Goal: Task Accomplishment & Management: Complete application form

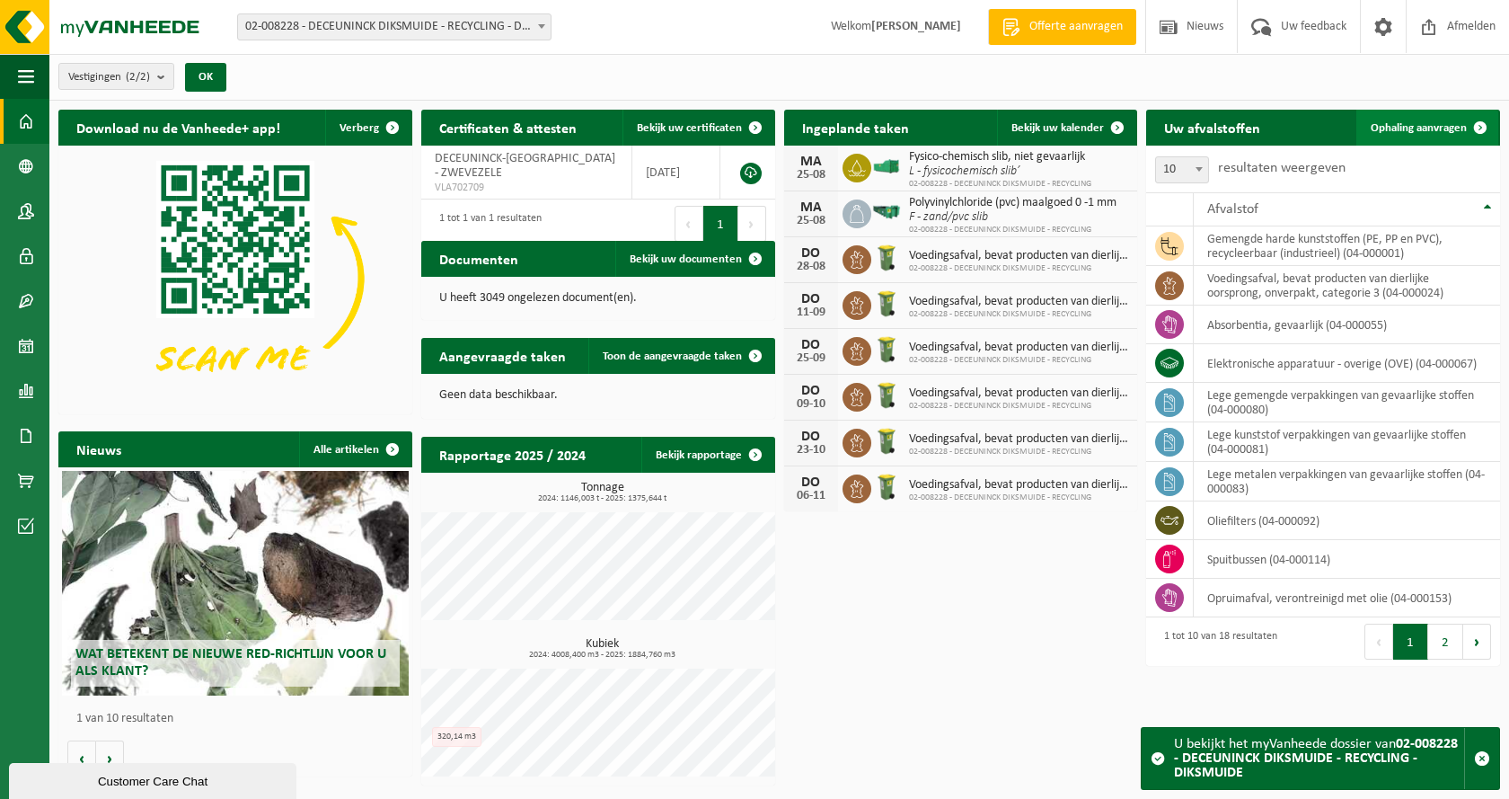
click at [1428, 122] on span "Ophaling aanvragen" at bounding box center [1419, 128] width 96 height 12
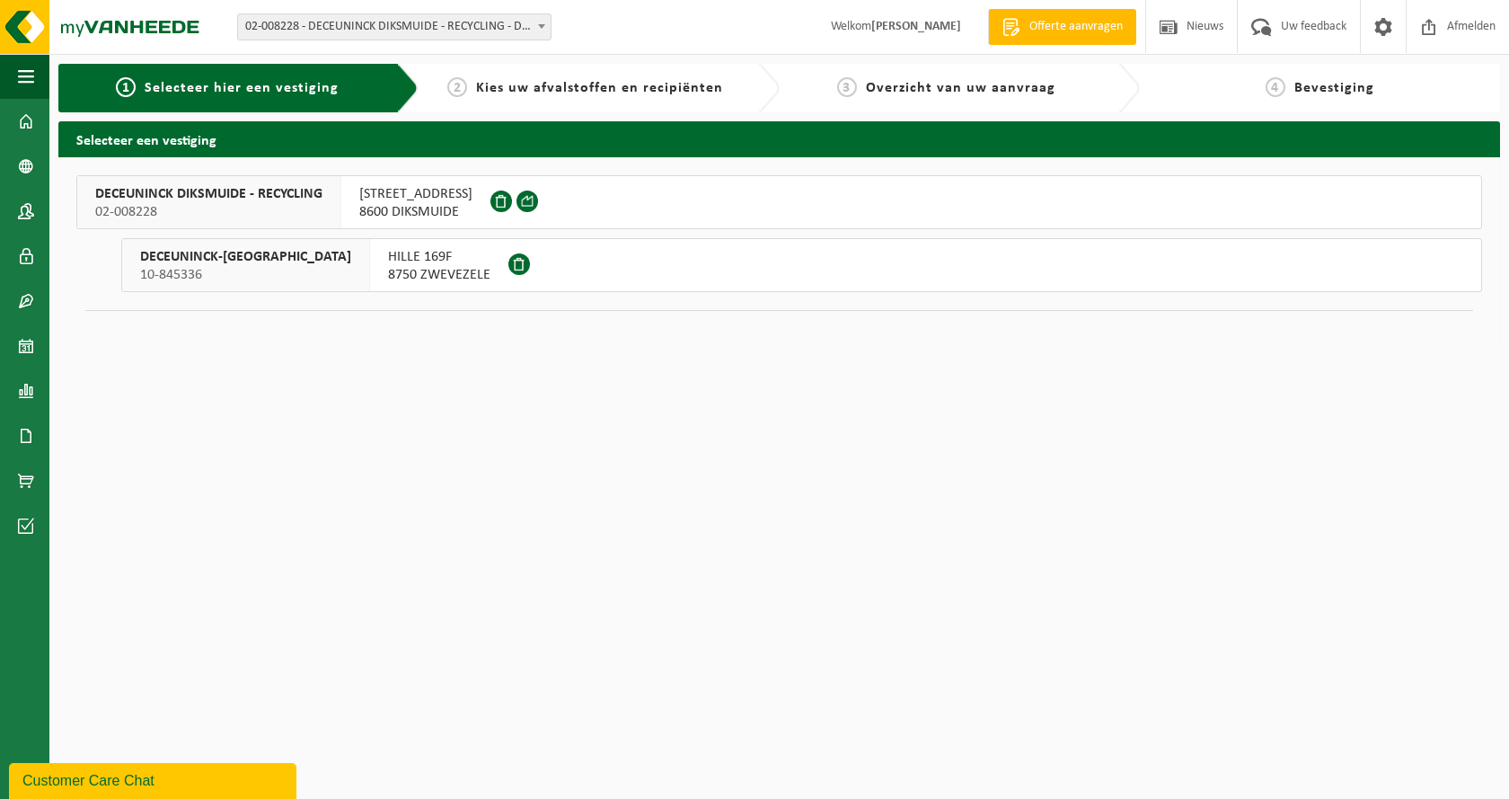
click at [217, 188] on span "DECEUNINCK DIKSMUIDE - RECYCLING" at bounding box center [208, 194] width 227 height 18
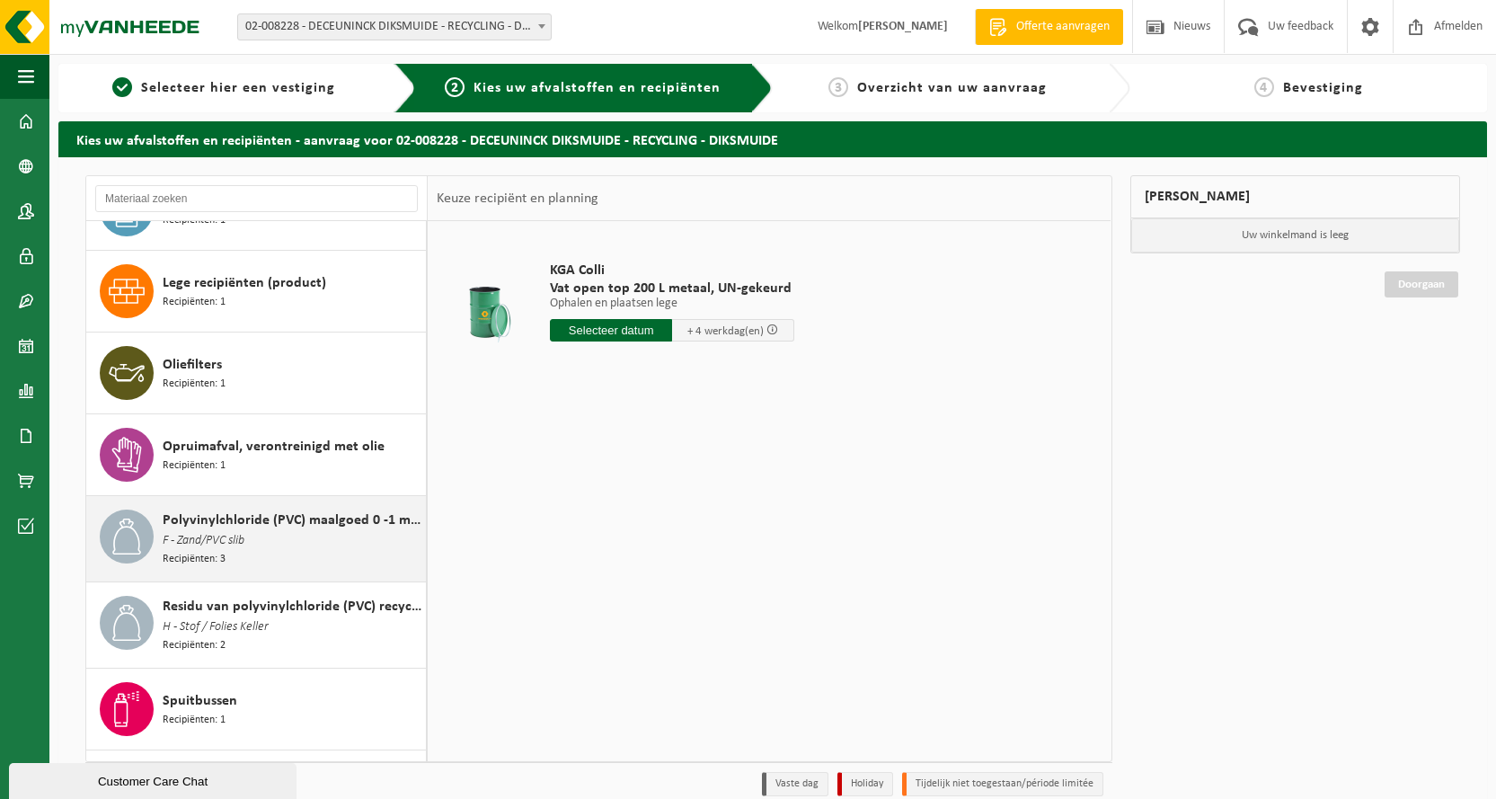
click at [206, 522] on span "Polyvinylchloride (PVC) maalgoed 0 -1 mm" at bounding box center [292, 520] width 259 height 22
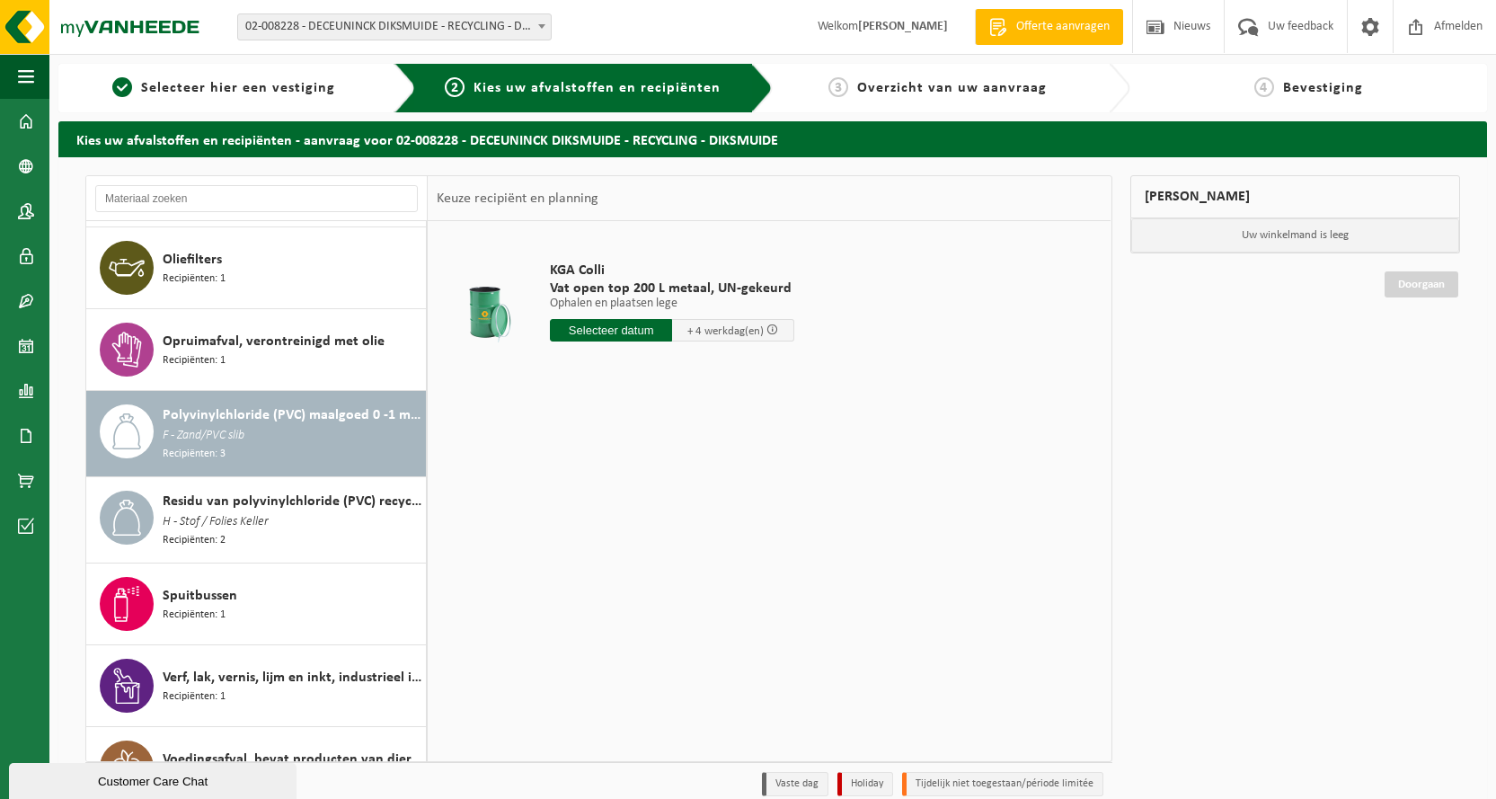
scroll to position [773, 0]
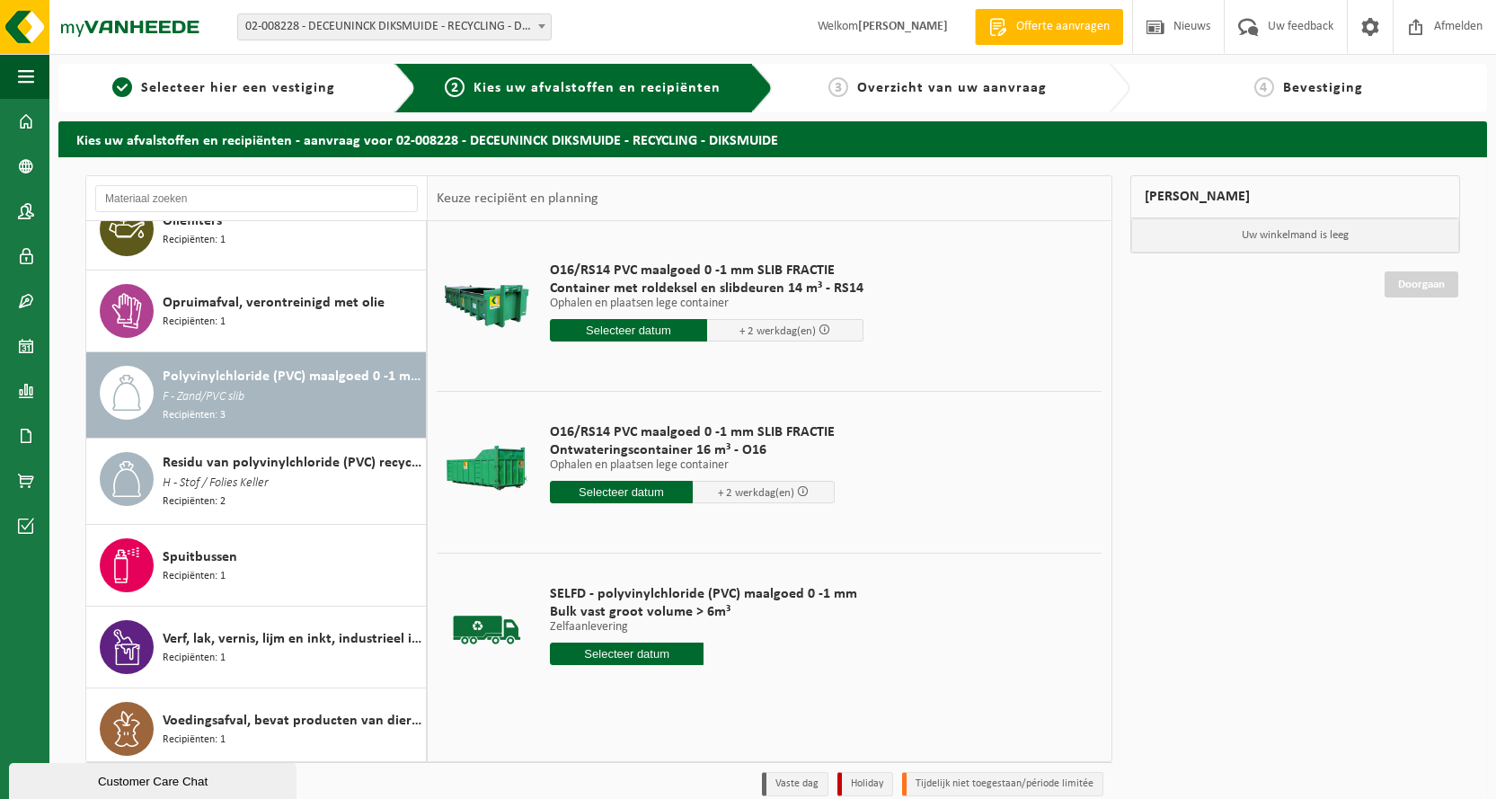
click at [641, 491] on input "text" at bounding box center [621, 492] width 143 height 22
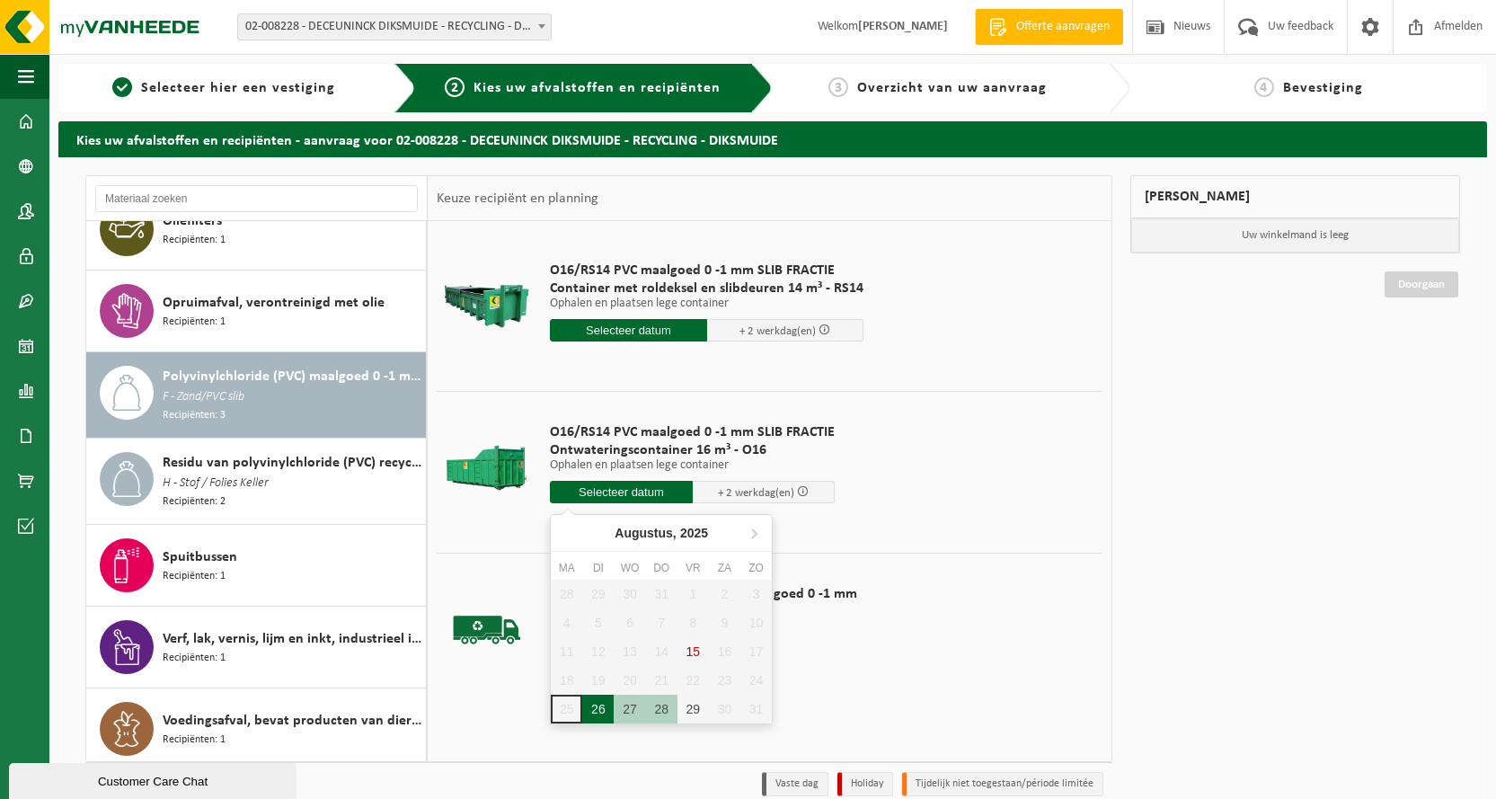
click at [597, 707] on div "26" at bounding box center [597, 708] width 31 height 29
type input "Van 2025-08-26"
type input "2025-08-26"
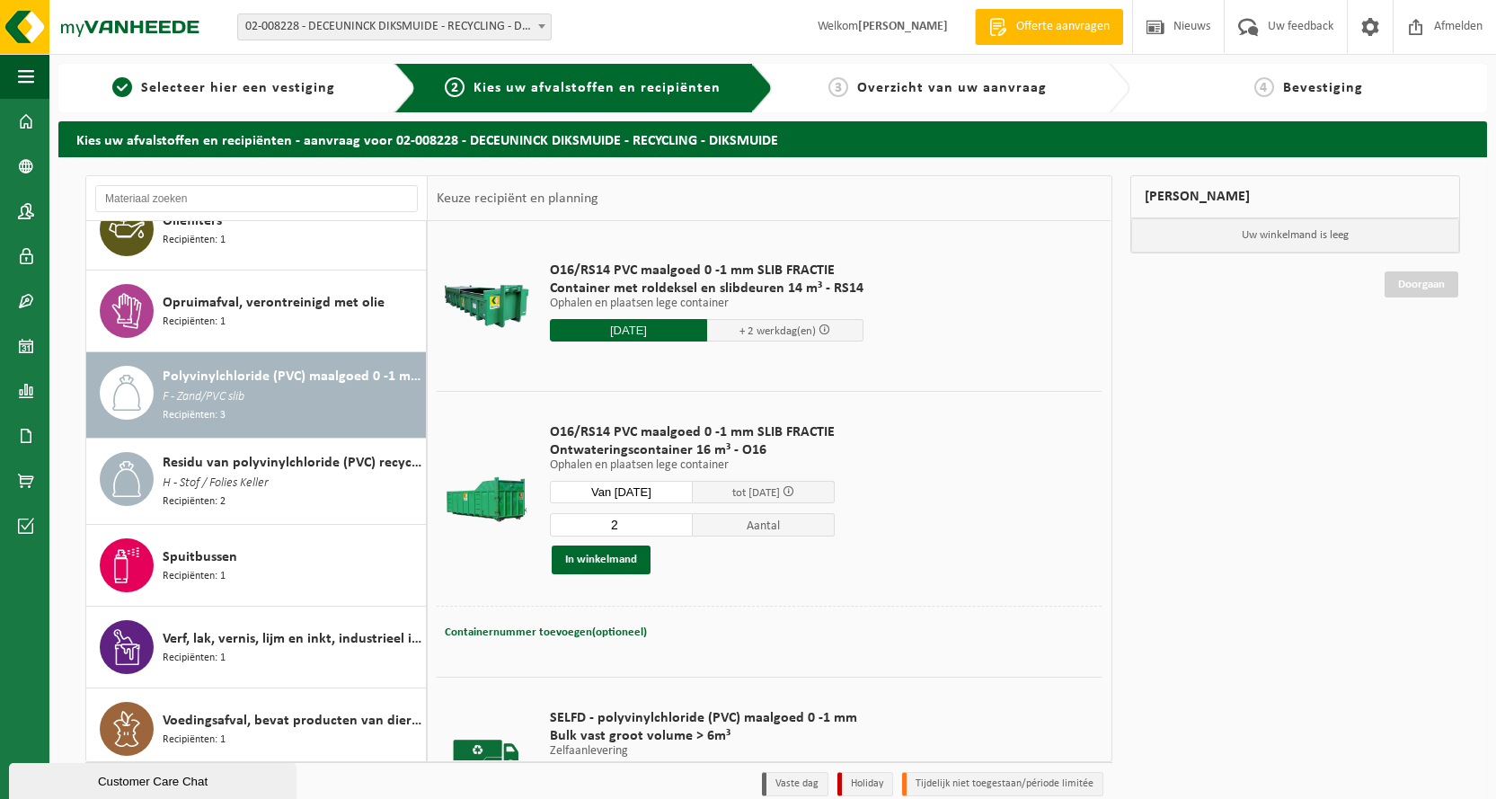
type input "2"
click at [678, 518] on input "2" at bounding box center [621, 524] width 143 height 23
click at [542, 633] on span "Containernummer toevoegen(optioneel)" at bounding box center [546, 632] width 202 height 12
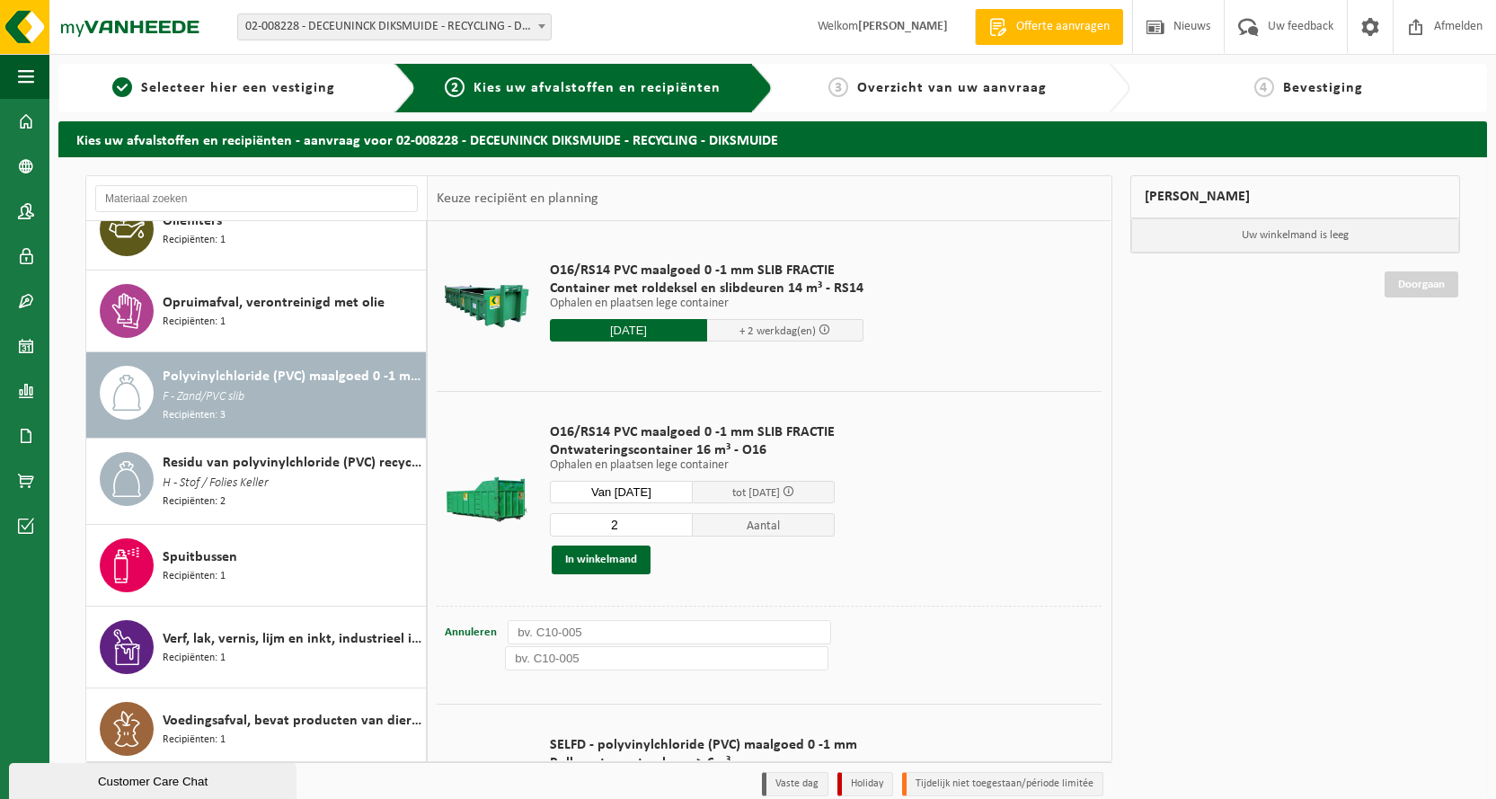
click at [564, 633] on input "text" at bounding box center [669, 632] width 323 height 24
type input "O16-088"
click at [549, 672] on div "Containernummer toevoegen(optioneel) Annuleren O16-088 Containernummer toevoege…" at bounding box center [769, 646] width 665 height 80
click at [556, 659] on input "text" at bounding box center [666, 658] width 323 height 24
type input "O16-084"
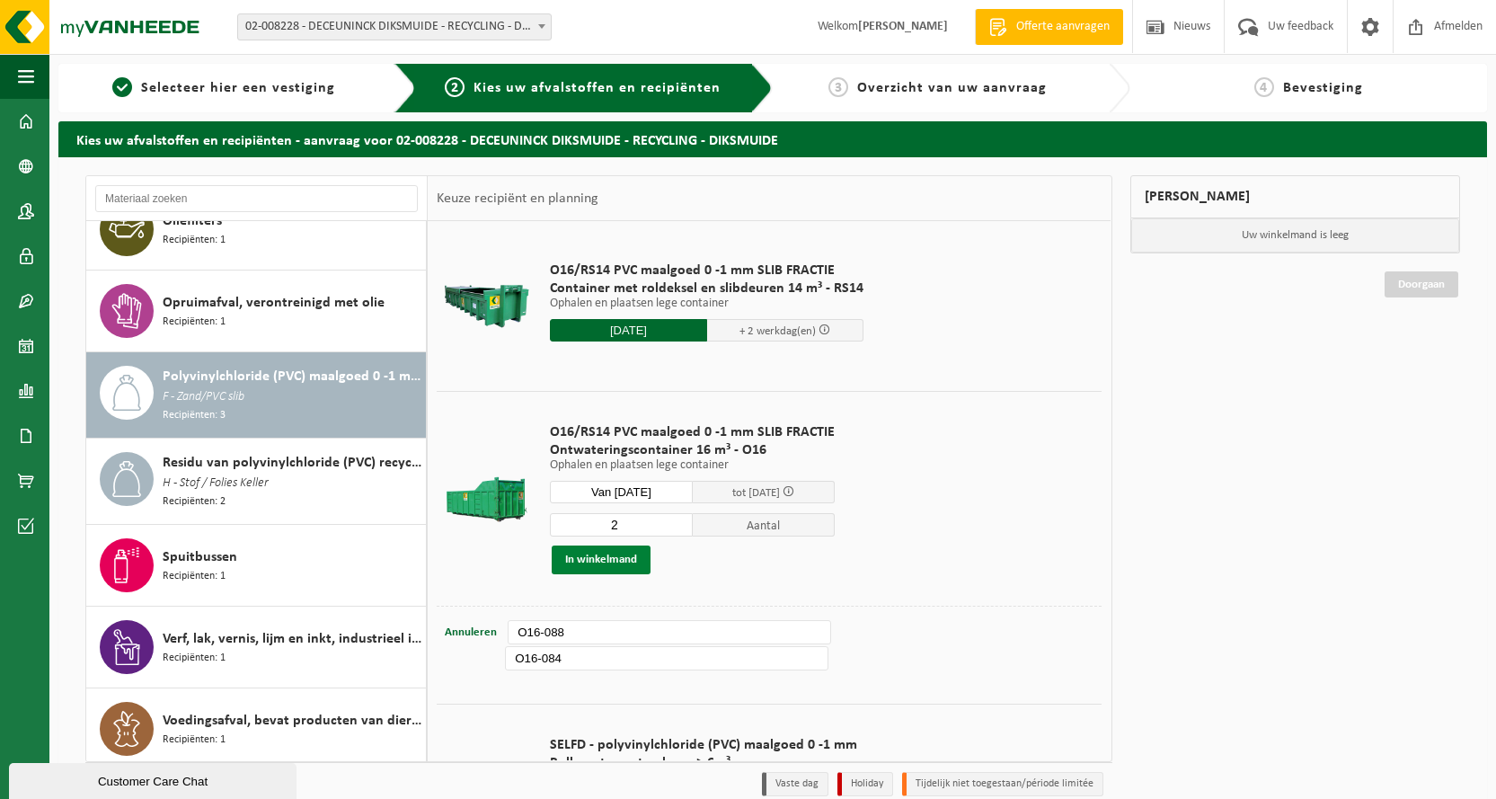
click at [614, 560] on button "In winkelmand" at bounding box center [601, 559] width 99 height 29
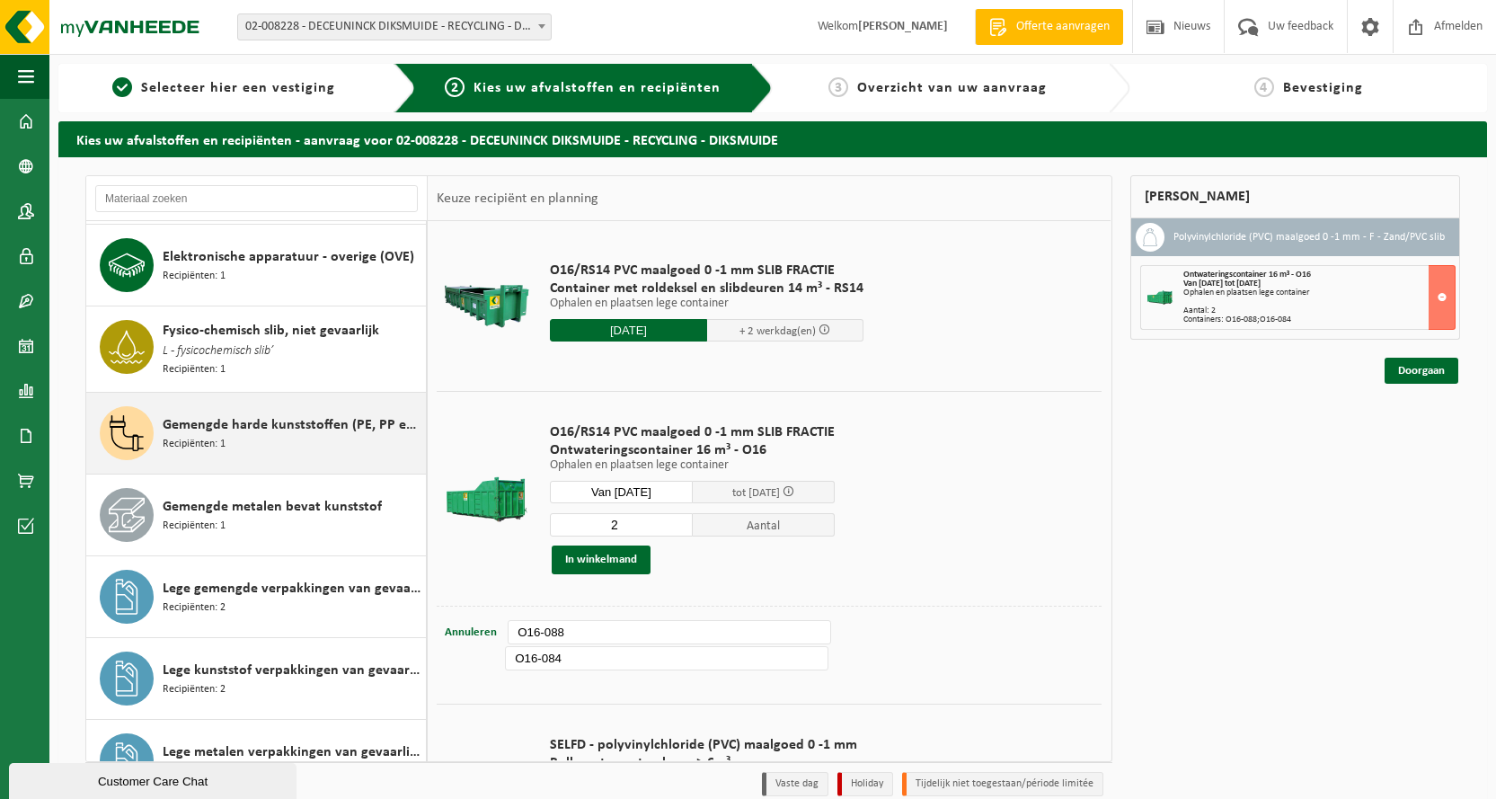
scroll to position [0, 0]
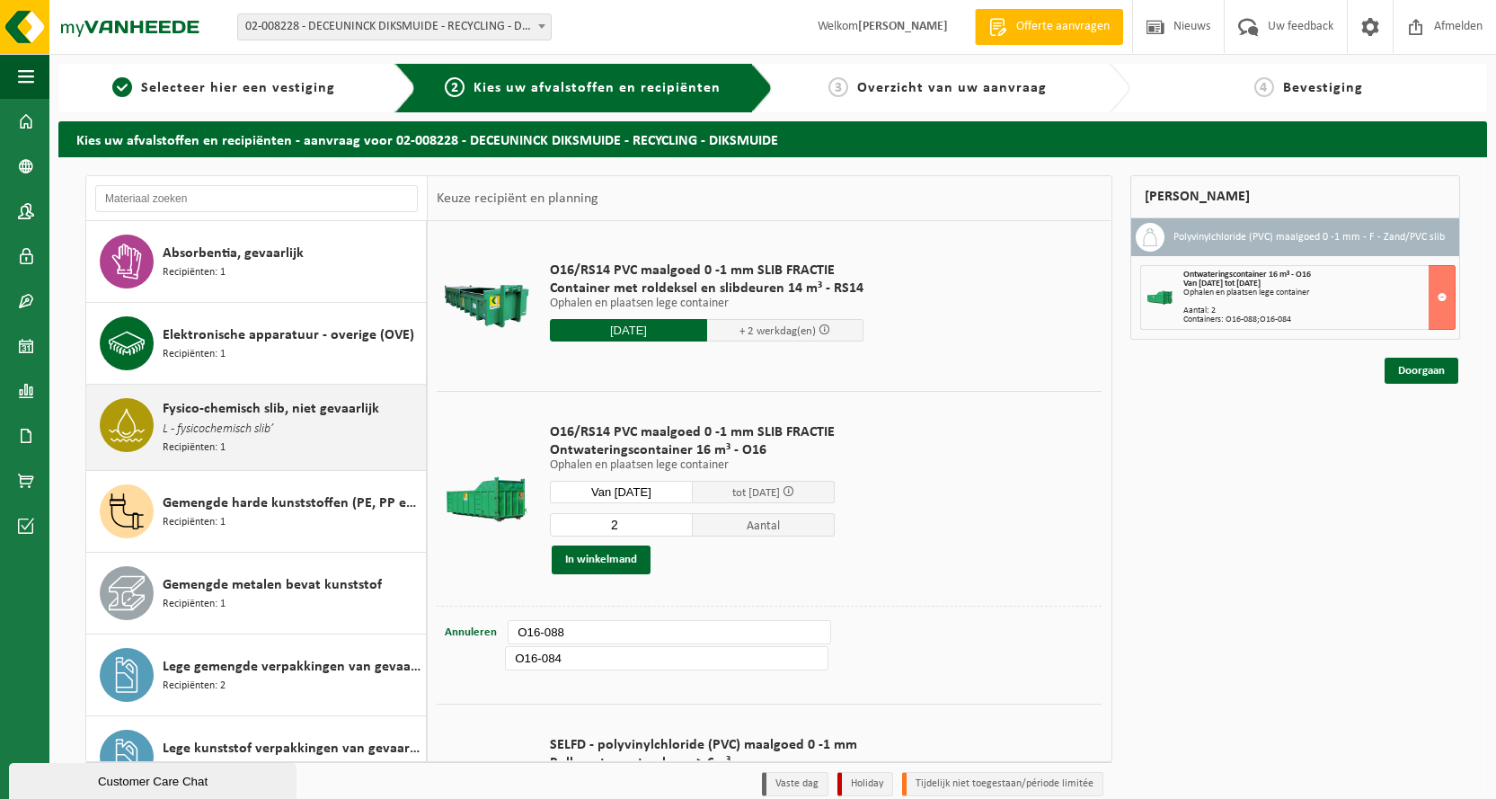
click at [249, 415] on span "Fysico-chemisch slib, niet gevaarlijk" at bounding box center [271, 409] width 217 height 22
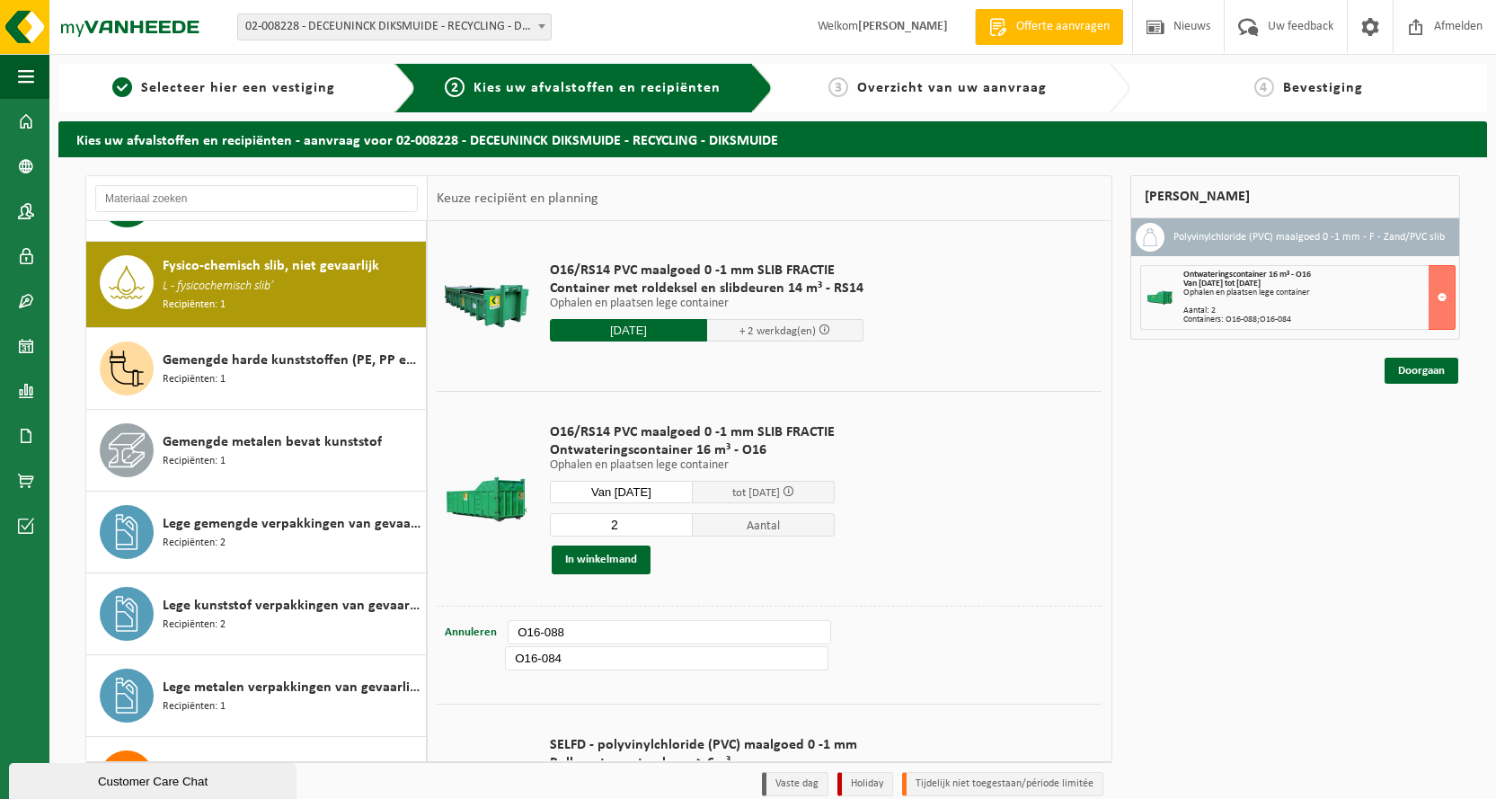
scroll to position [164, 0]
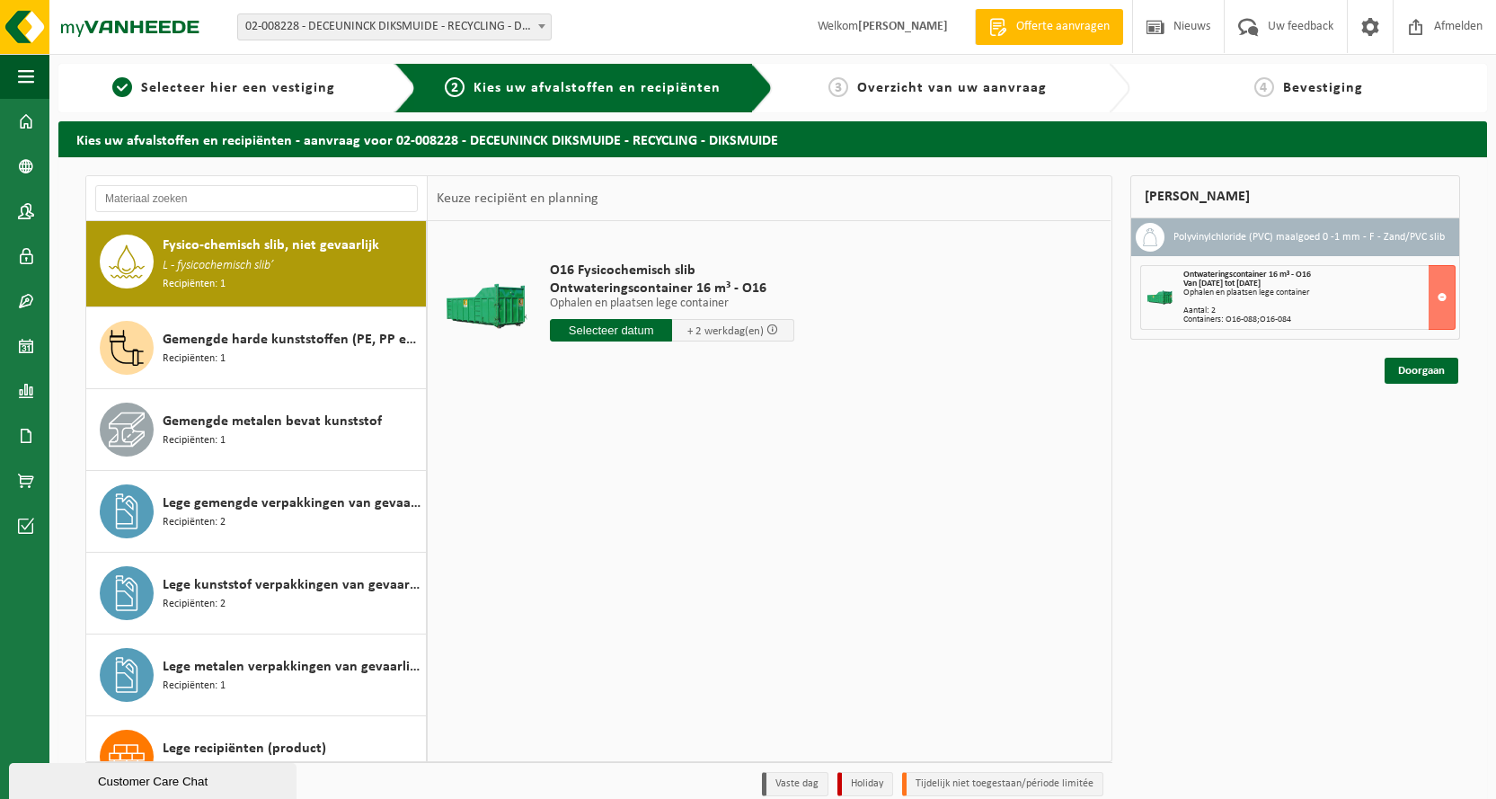
click at [615, 331] on input "text" at bounding box center [611, 330] width 122 height 22
click at [598, 542] on div "26" at bounding box center [597, 547] width 31 height 29
type input "Van 2025-08-26"
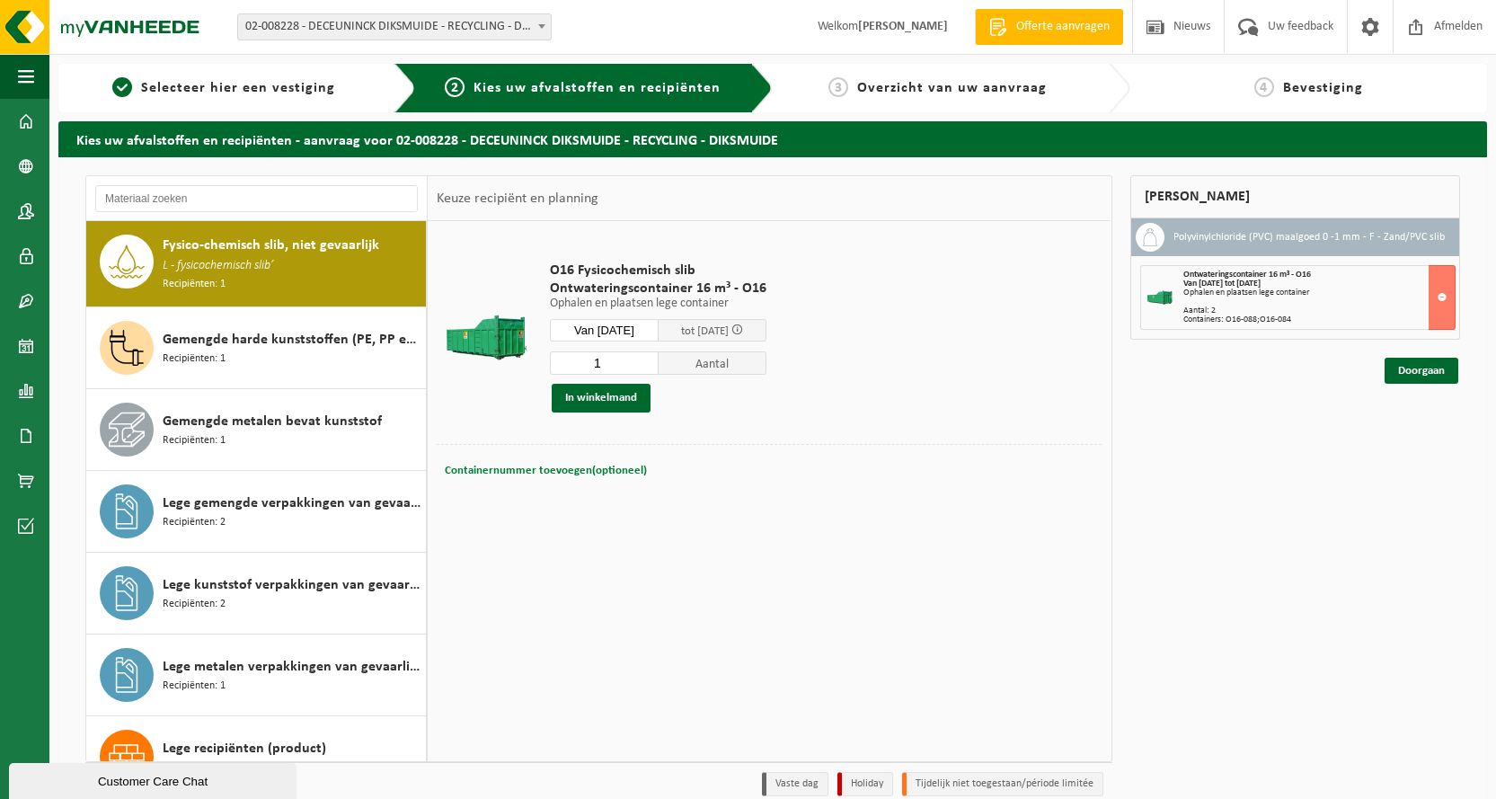
click at [590, 469] on span "Containernummer toevoegen(optioneel)" at bounding box center [546, 470] width 202 height 12
type input "O16-115"
click at [587, 399] on button "In winkelmand" at bounding box center [601, 398] width 99 height 29
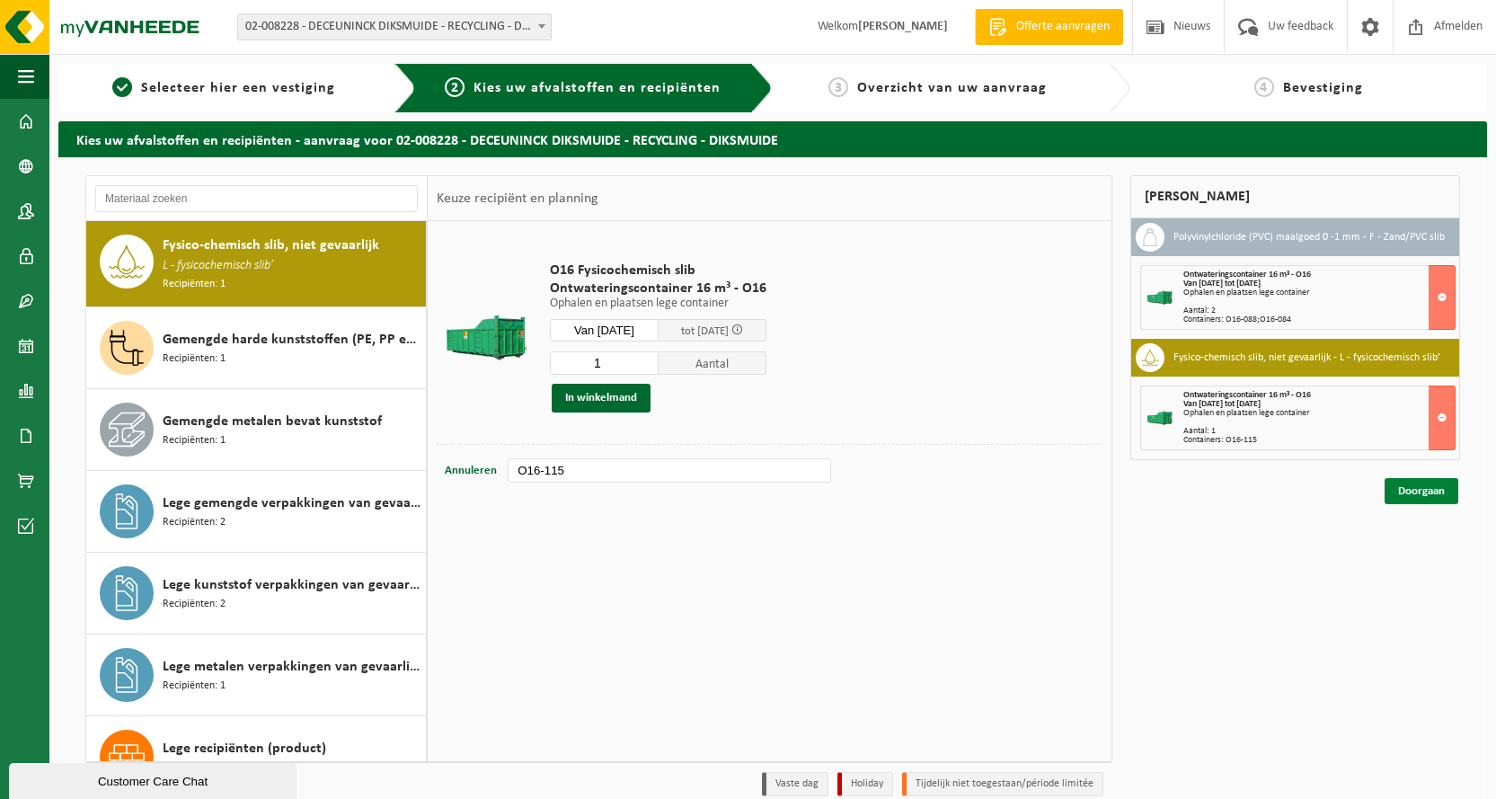
click at [1404, 490] on link "Doorgaan" at bounding box center [1421, 491] width 74 height 26
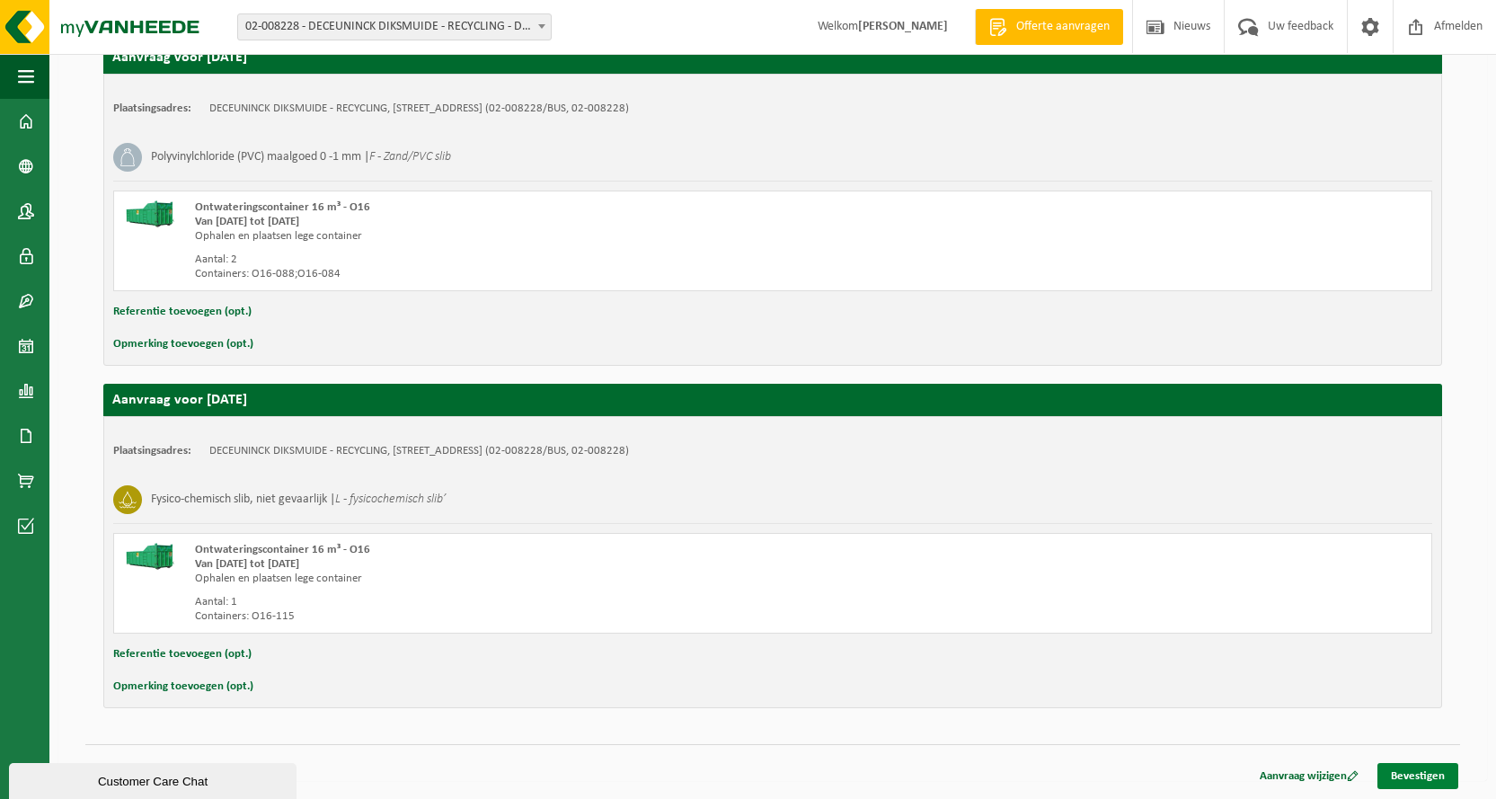
click at [1455, 785] on link "Bevestigen" at bounding box center [1417, 776] width 81 height 26
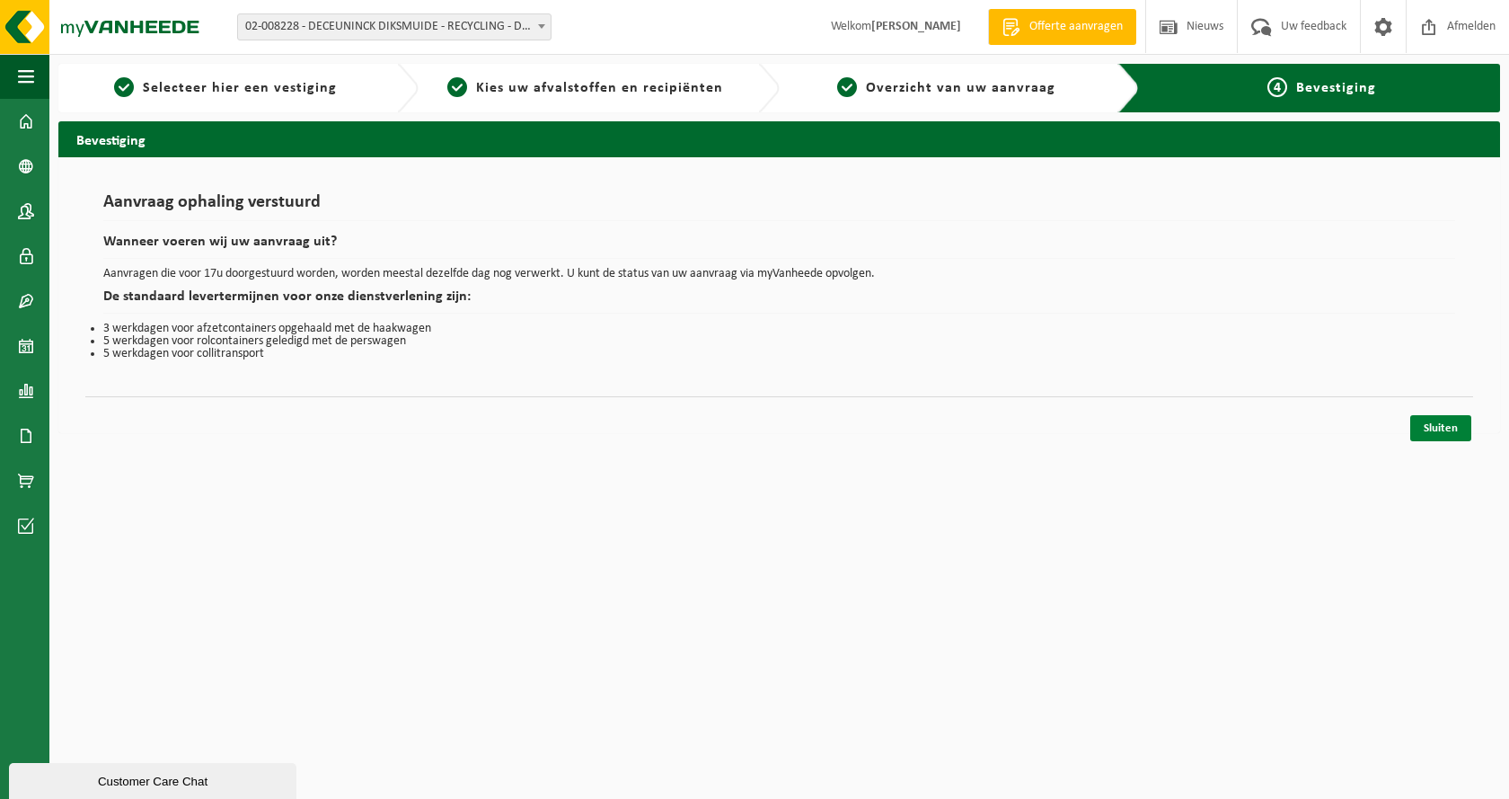
click at [1442, 432] on link "Sluiten" at bounding box center [1441, 428] width 61 height 26
